Goal: Task Accomplishment & Management: Use online tool/utility

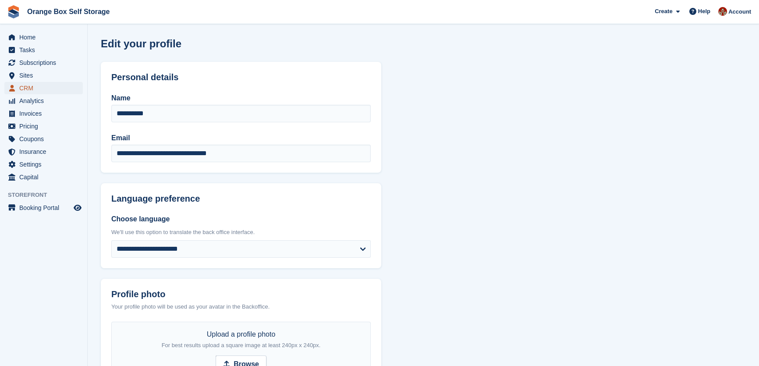
click at [26, 88] on span "CRM" at bounding box center [45, 88] width 53 height 12
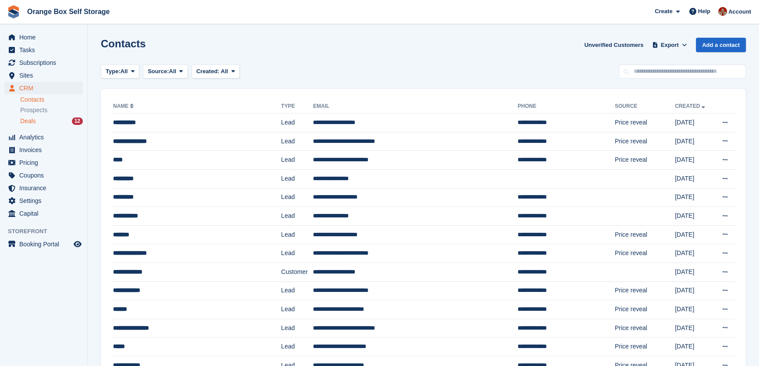
click at [30, 123] on span "Deals" at bounding box center [28, 121] width 16 height 8
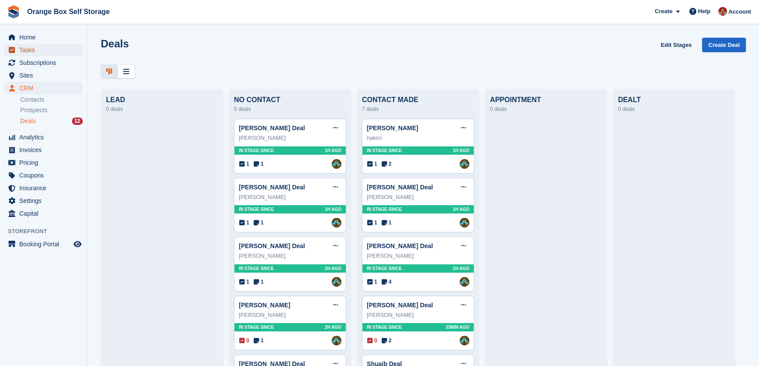
click at [26, 49] on span "Tasks" at bounding box center [45, 50] width 53 height 12
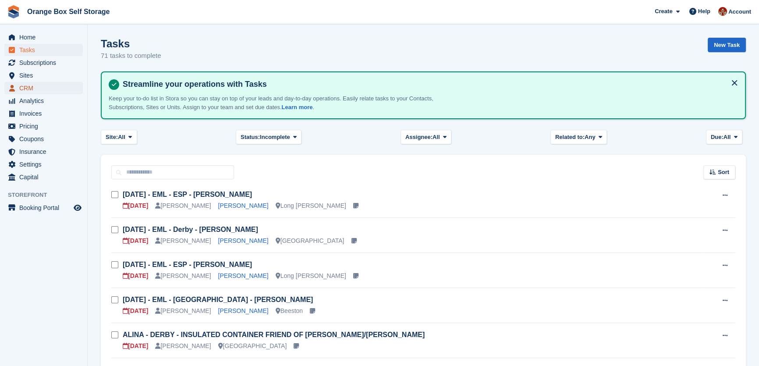
click at [25, 88] on span "CRM" at bounding box center [45, 88] width 53 height 12
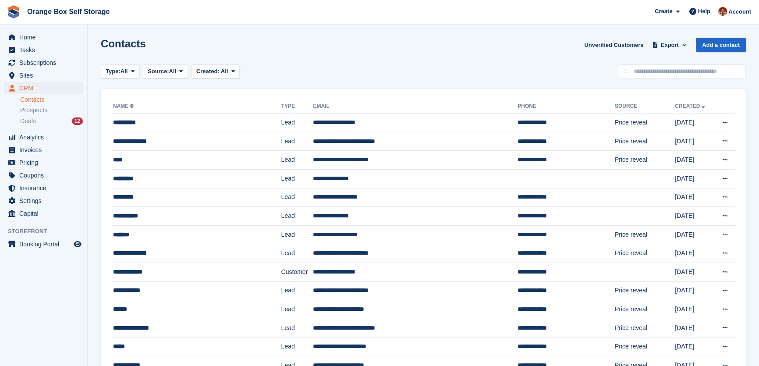
click at [26, 126] on li "Deals 12" at bounding box center [53, 121] width 67 height 10
click at [30, 122] on span "Deals" at bounding box center [28, 121] width 16 height 8
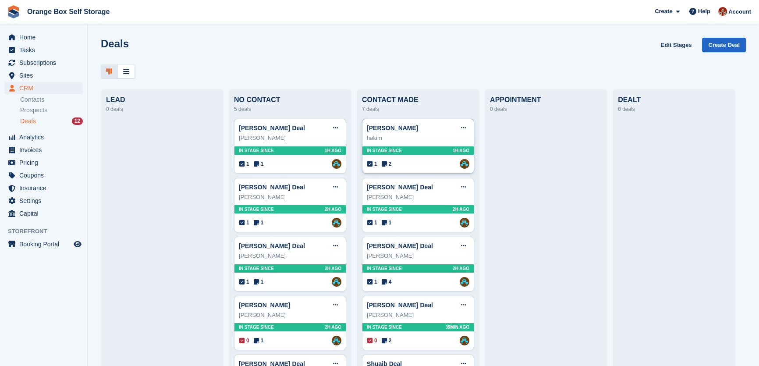
click at [419, 132] on div "[PERSON_NAME] Edit deal [PERSON_NAME] as won [PERSON_NAME] as lost Delete deal" at bounding box center [418, 127] width 103 height 13
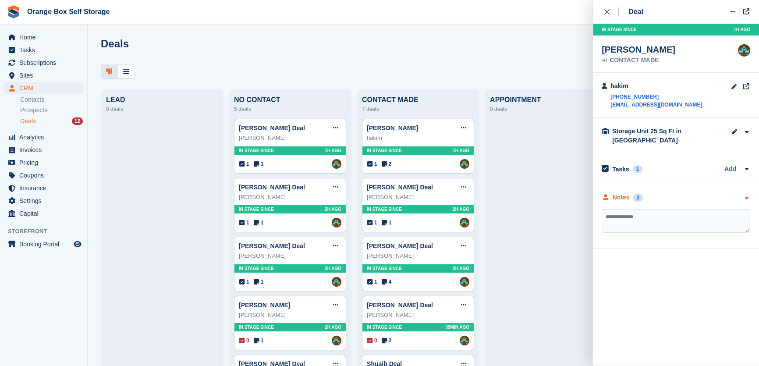
click at [626, 193] on div "Notes" at bounding box center [621, 197] width 17 height 9
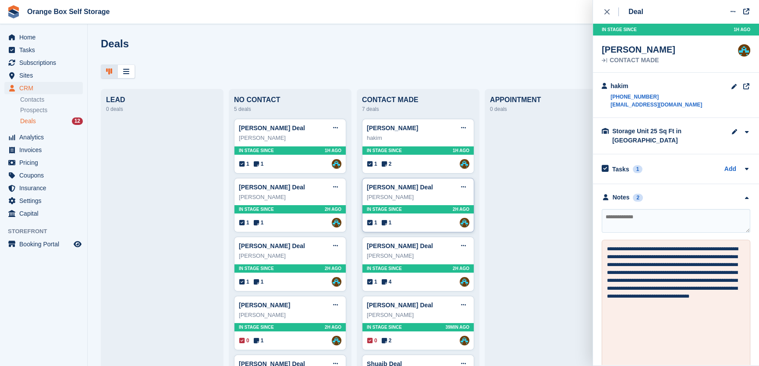
click at [432, 189] on div "[PERSON_NAME] Deal Edit deal [PERSON_NAME] as won [PERSON_NAME] as lost Delete …" at bounding box center [418, 187] width 103 height 13
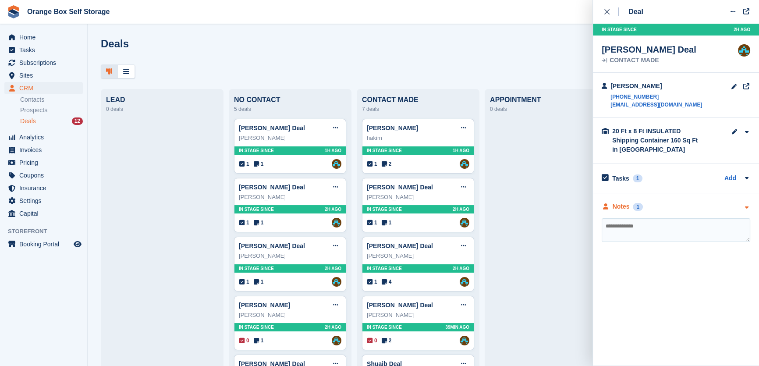
click at [666, 206] on div "Notes 1" at bounding box center [676, 206] width 149 height 9
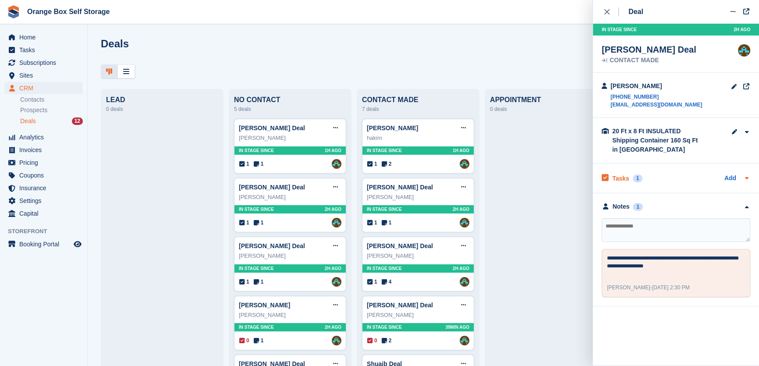
click at [656, 173] on div "Tasks 1 Add" at bounding box center [676, 178] width 149 height 12
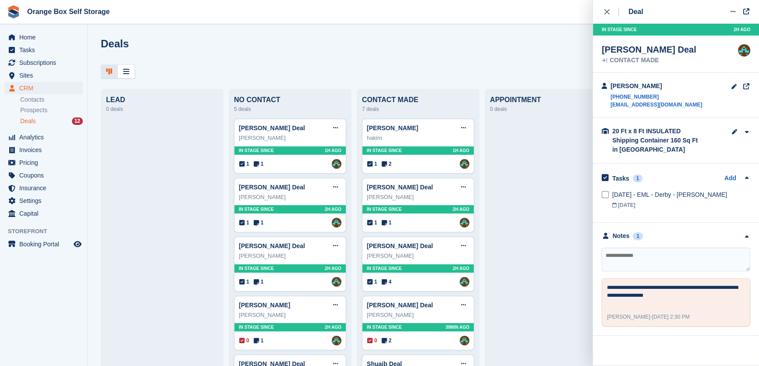
click at [653, 255] on textarea at bounding box center [676, 260] width 149 height 24
click at [21, 48] on span "Tasks" at bounding box center [45, 50] width 53 height 12
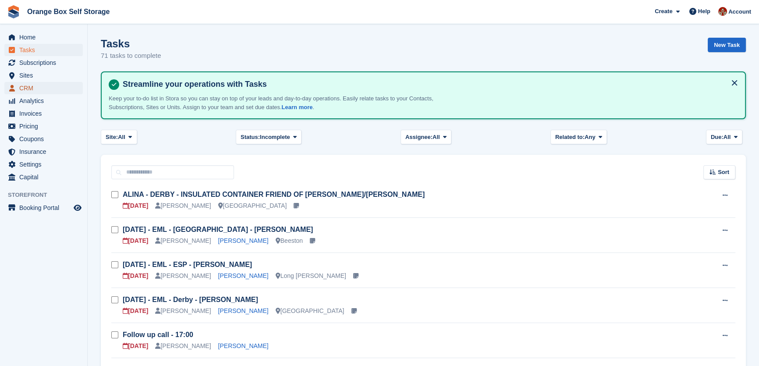
click at [31, 86] on span "CRM" at bounding box center [45, 88] width 53 height 12
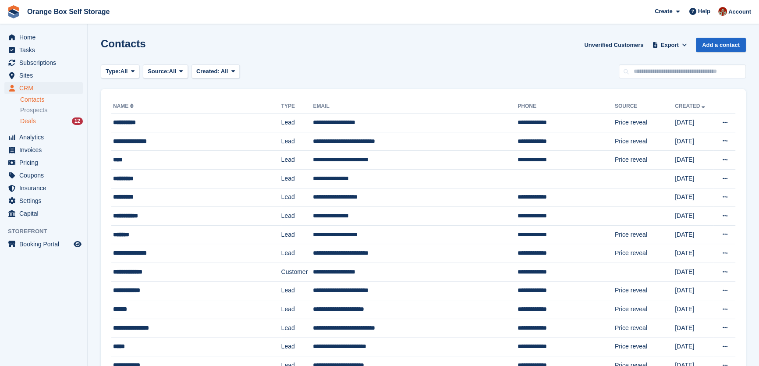
click at [31, 122] on span "Deals" at bounding box center [28, 121] width 16 height 8
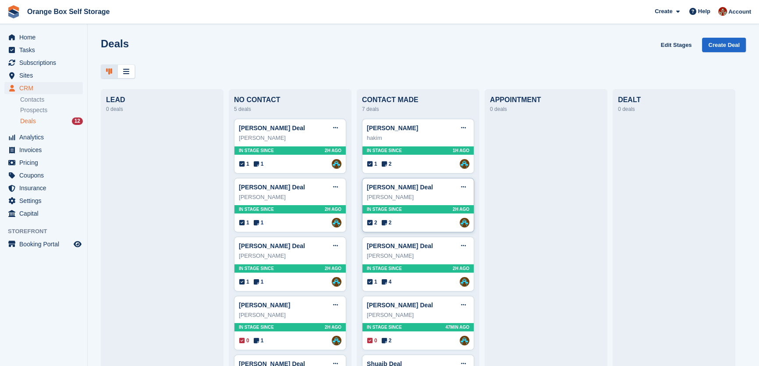
click at [425, 199] on div "[PERSON_NAME]" at bounding box center [418, 197] width 103 height 9
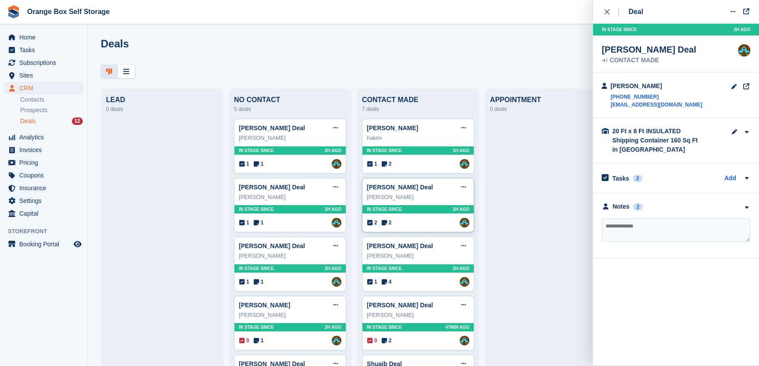
click at [431, 198] on div "[PERSON_NAME]" at bounding box center [418, 197] width 103 height 9
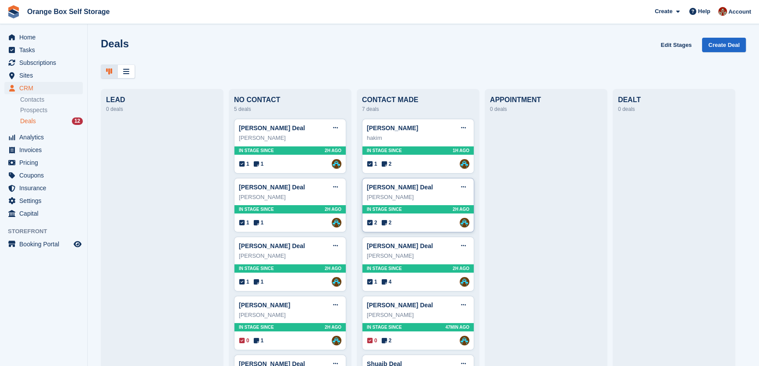
click at [431, 198] on div "[PERSON_NAME]" at bounding box center [418, 197] width 103 height 9
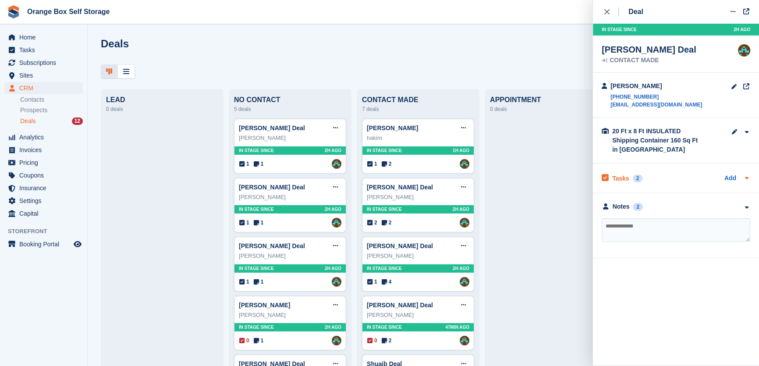
click at [620, 176] on h2 "Tasks" at bounding box center [620, 178] width 17 height 8
click at [670, 232] on div "[DATE]" at bounding box center [681, 233] width 138 height 8
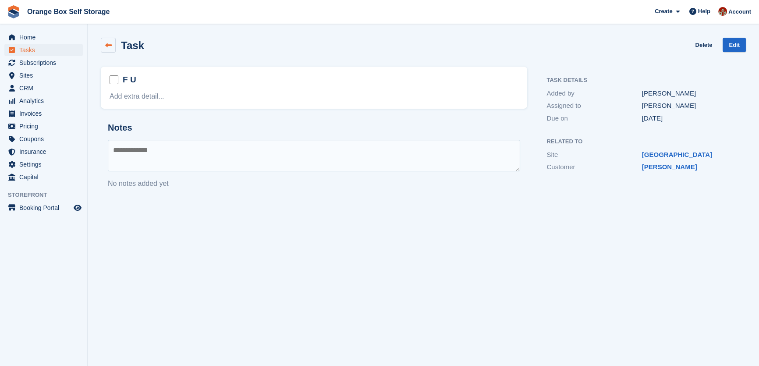
click at [106, 43] on icon at bounding box center [108, 45] width 7 height 7
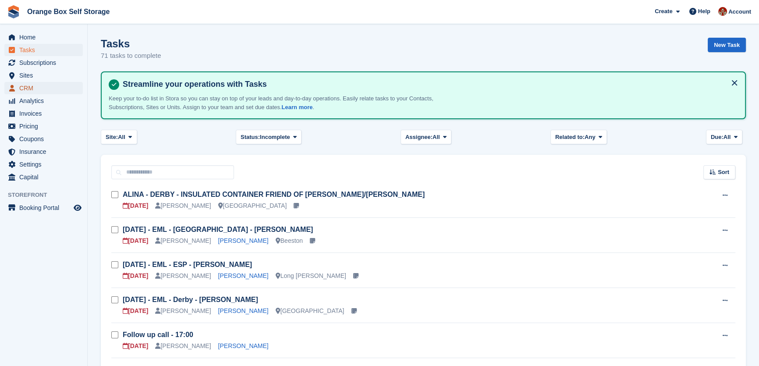
click at [22, 86] on span "CRM" at bounding box center [45, 88] width 53 height 12
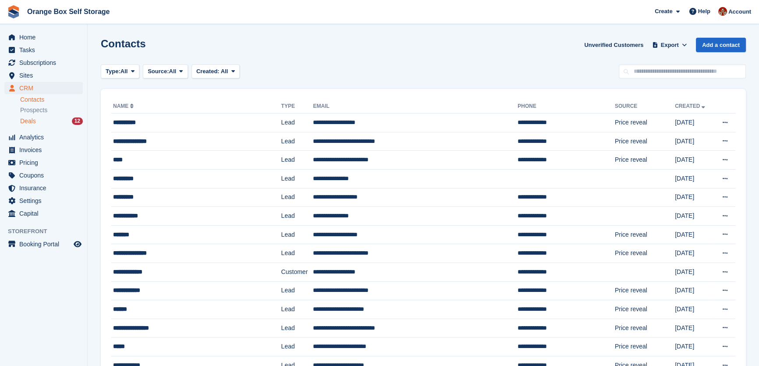
click at [33, 121] on span "Deals" at bounding box center [28, 121] width 16 height 8
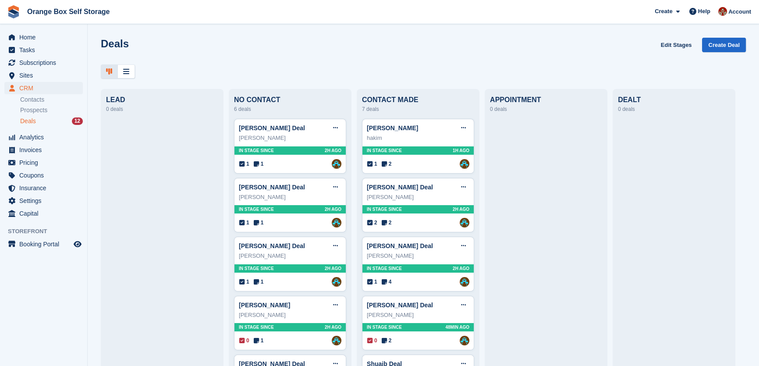
click at [557, 287] on div at bounding box center [546, 325] width 112 height 413
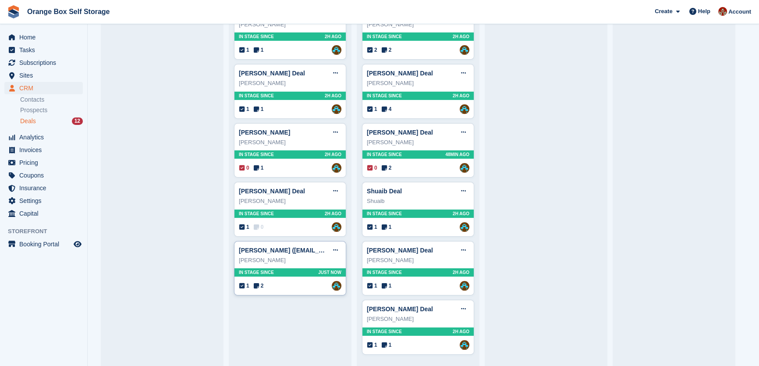
click at [298, 263] on div "[PERSON_NAME]" at bounding box center [290, 260] width 103 height 9
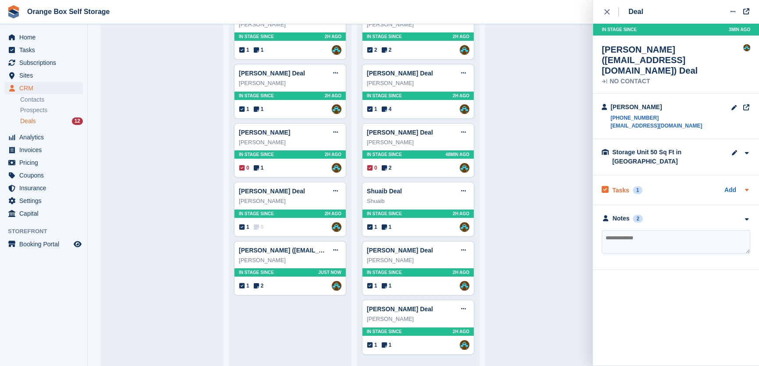
click at [659, 184] on div "Tasks 1 Add" at bounding box center [676, 190] width 149 height 12
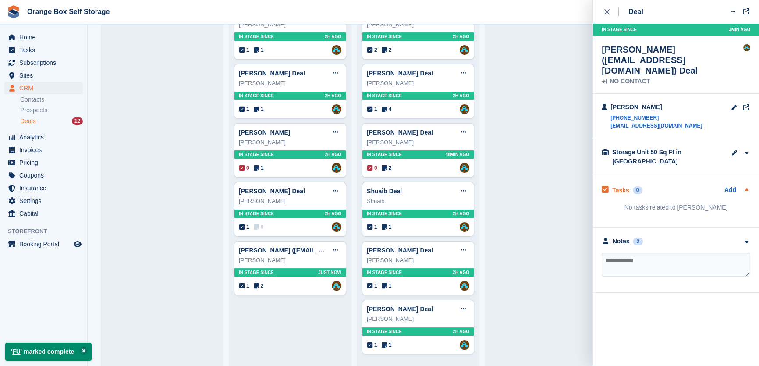
click at [607, 186] on icon at bounding box center [605, 190] width 7 height 8
click at [741, 185] on div "Add" at bounding box center [738, 190] width 26 height 11
click at [730, 185] on link "Add" at bounding box center [731, 190] width 12 height 10
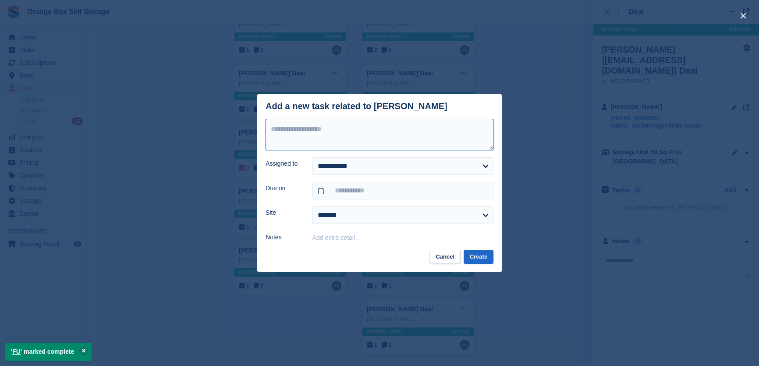
click at [383, 135] on textarea at bounding box center [380, 135] width 228 height 32
type textarea "**"
click at [370, 162] on select "**********" at bounding box center [403, 166] width 181 height 18
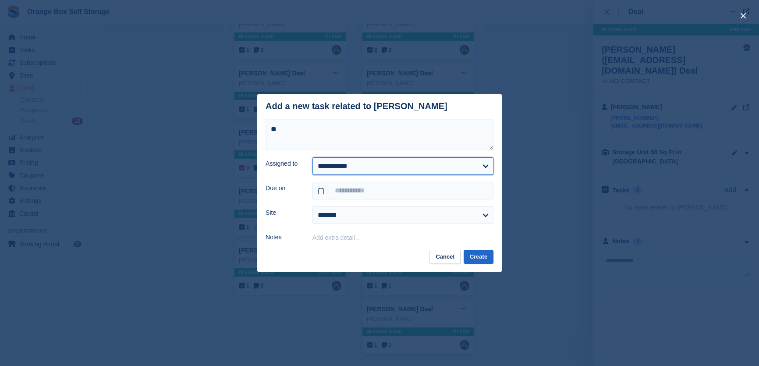
select select "****"
click at [313, 157] on select "**********" at bounding box center [403, 166] width 181 height 18
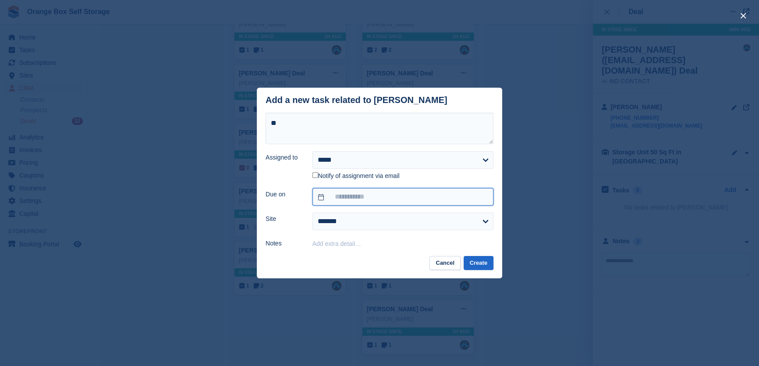
click at [368, 196] on input "text" at bounding box center [403, 197] width 181 height 18
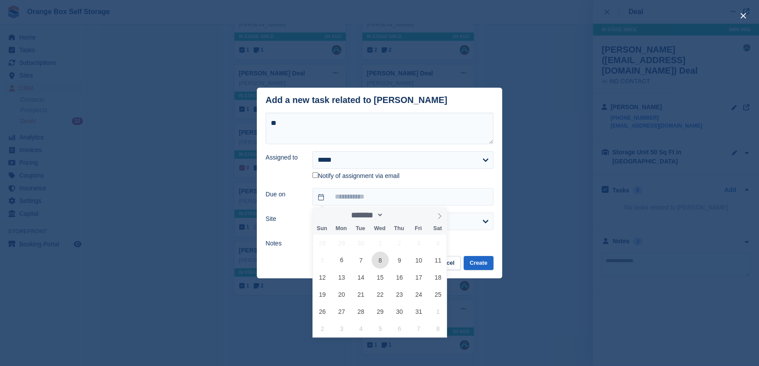
click at [375, 263] on span "8" at bounding box center [380, 260] width 17 height 17
type input "**********"
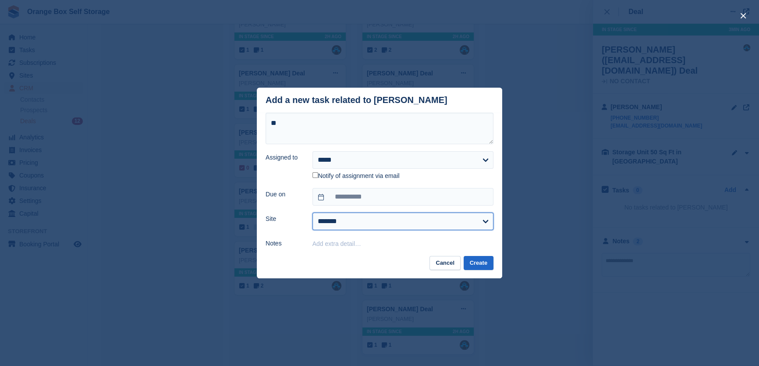
click at [405, 222] on select "**********" at bounding box center [403, 222] width 181 height 18
select select "****"
click at [313, 214] on select "**********" at bounding box center [403, 222] width 181 height 18
click at [484, 261] on button "Create" at bounding box center [479, 263] width 30 height 14
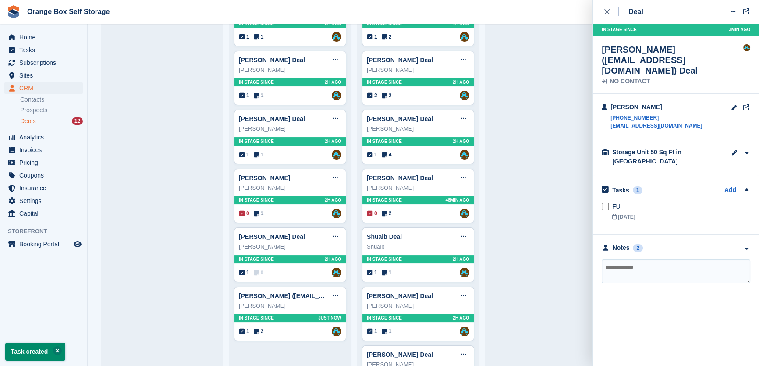
scroll to position [53, 0]
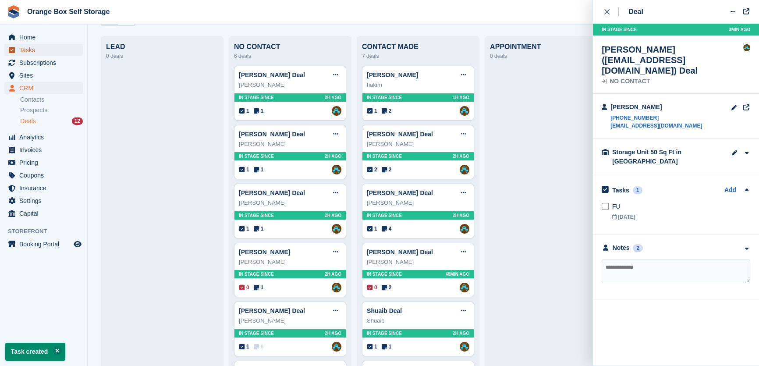
click at [28, 50] on span "Tasks" at bounding box center [45, 50] width 53 height 12
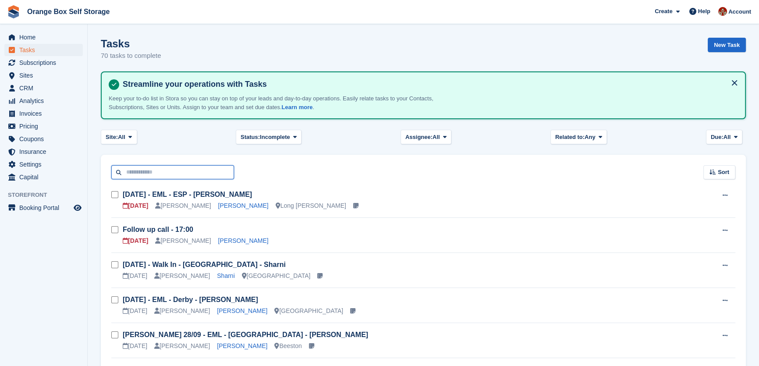
click at [164, 176] on input "text" at bounding box center [172, 172] width 123 height 14
type input "*****"
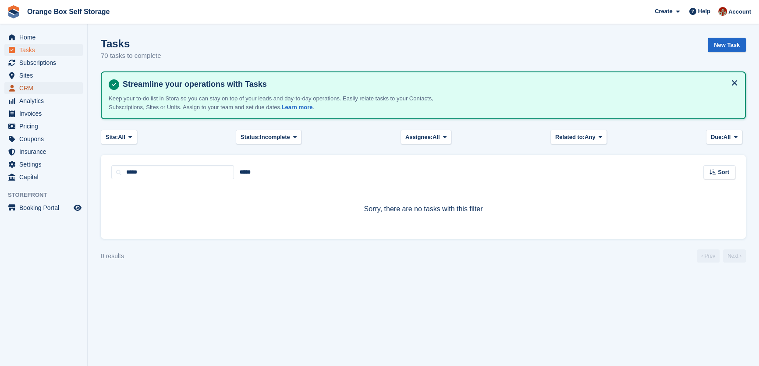
click at [36, 86] on span "CRM" at bounding box center [45, 88] width 53 height 12
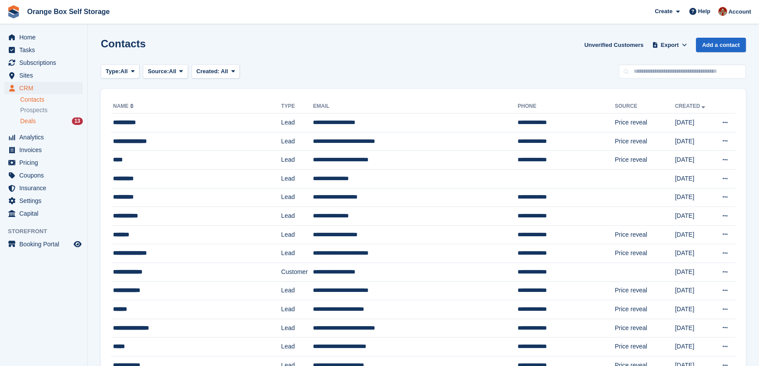
click at [38, 118] on div "Deals 13" at bounding box center [51, 121] width 63 height 8
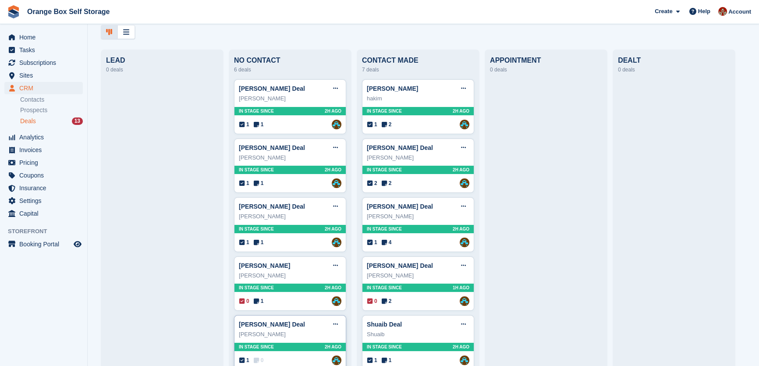
scroll to position [173, 0]
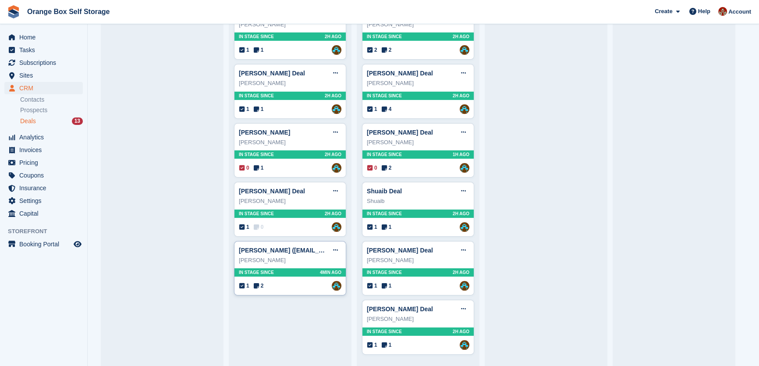
click at [309, 263] on div "[PERSON_NAME]" at bounding box center [290, 260] width 103 height 9
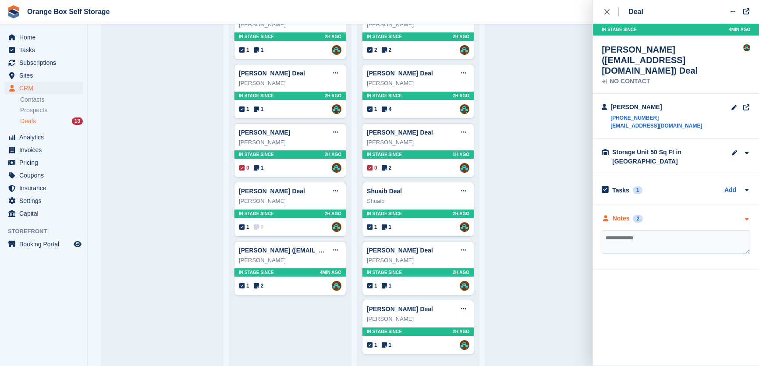
click at [705, 214] on div "Notes 2" at bounding box center [676, 218] width 149 height 9
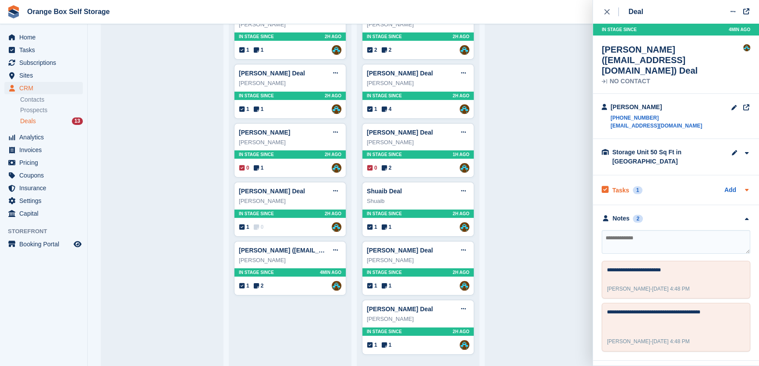
click at [682, 184] on div "Tasks 1 Add" at bounding box center [676, 190] width 149 height 12
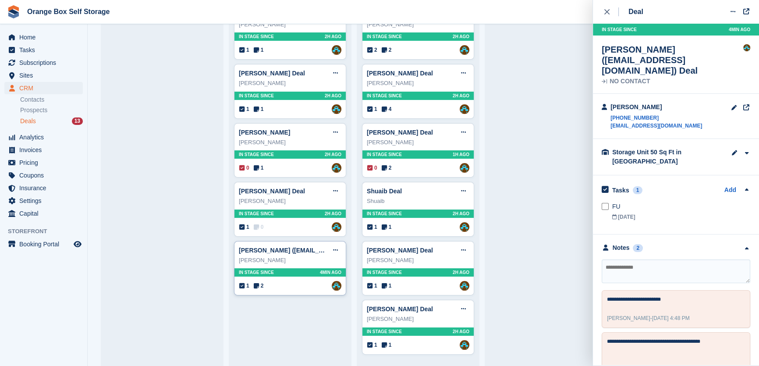
click at [287, 259] on div "[PERSON_NAME]" at bounding box center [290, 260] width 103 height 9
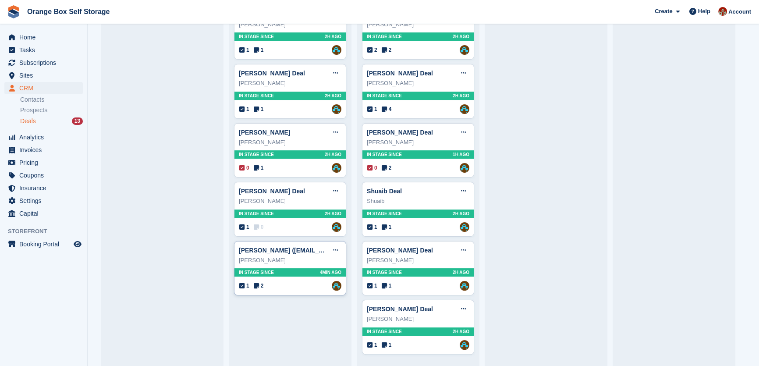
click at [277, 257] on div "[PERSON_NAME]" at bounding box center [290, 260] width 103 height 9
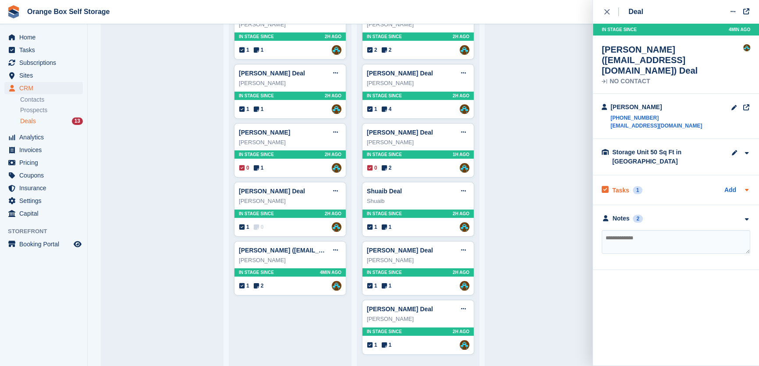
click at [658, 184] on div "Tasks 1 Add" at bounding box center [676, 190] width 149 height 12
click at [750, 246] on icon "button" at bounding box center [746, 249] width 7 height 6
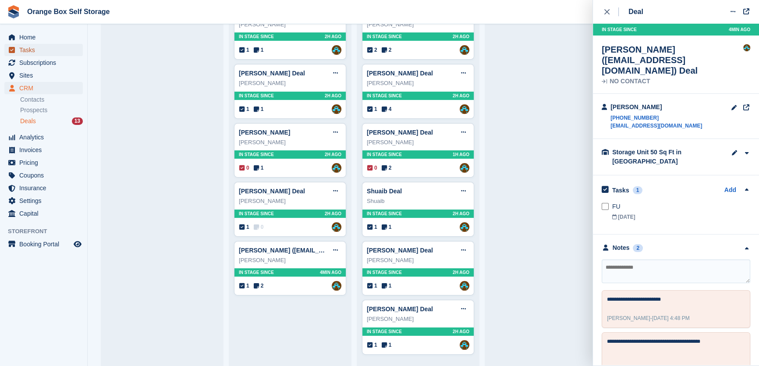
click at [20, 52] on span "Tasks" at bounding box center [45, 50] width 53 height 12
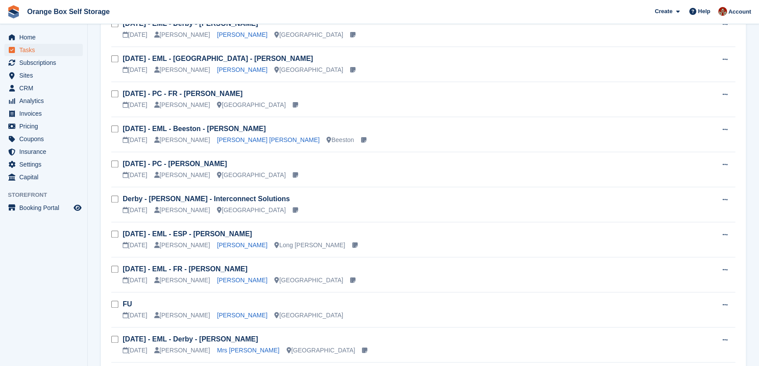
scroll to position [956, 0]
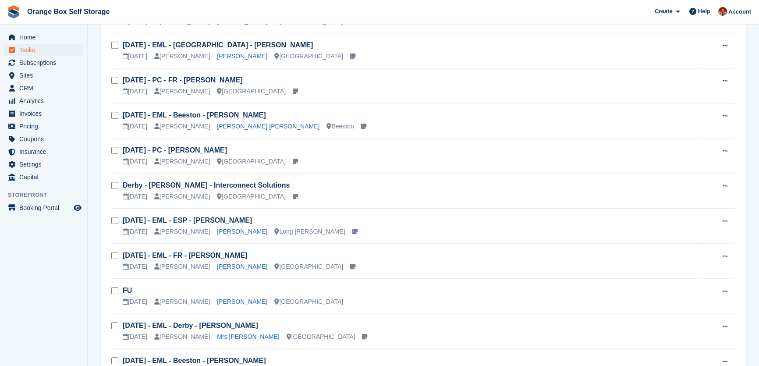
click at [294, 293] on h3 "FU" at bounding box center [412, 291] width 579 height 10
